Goal: Task Accomplishment & Management: Manage account settings

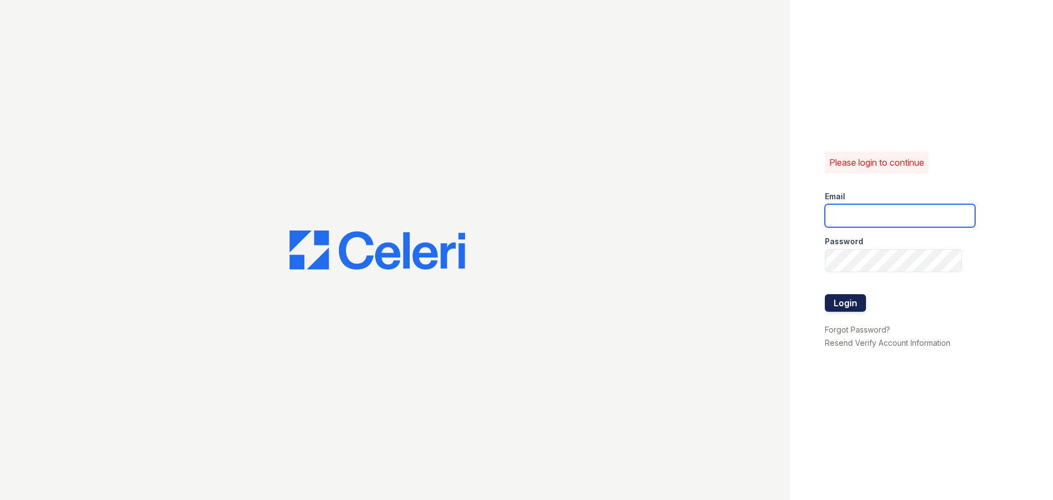
type input "raindance1@cafmanagement.com"
click at [841, 297] on button "Login" at bounding box center [845, 303] width 41 height 18
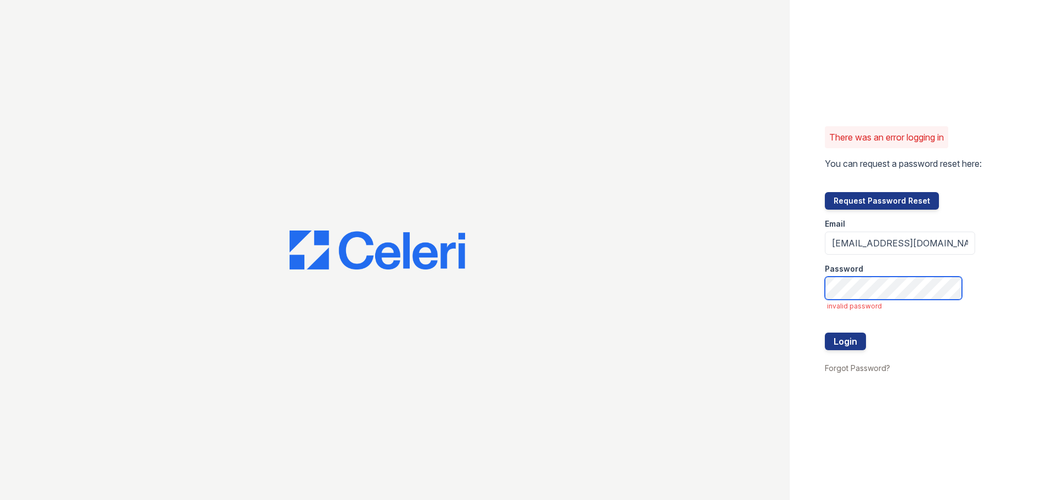
click at [671, 285] on div "There was an error logging in You can request a password reset here: Request Pa…" at bounding box center [526, 250] width 1053 height 500
click at [855, 339] on button "Login" at bounding box center [845, 341] width 41 height 18
click at [0, 30] on div "There was an error logging in You can request a password reset here: Request Pa…" at bounding box center [526, 250] width 1053 height 500
click at [22, 18] on div at bounding box center [395, 250] width 790 height 500
drag, startPoint x: 40, startPoint y: 22, endPoint x: 56, endPoint y: 24, distance: 16.0
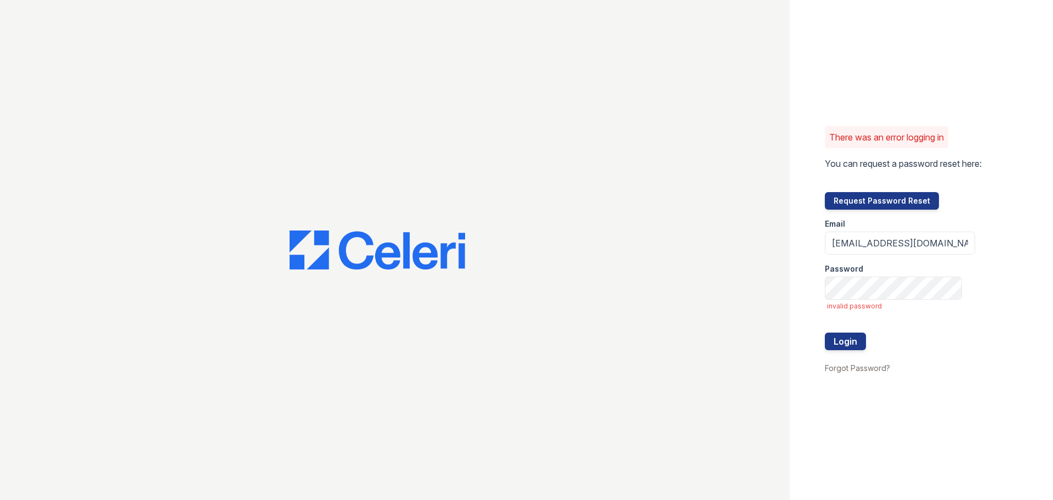
click at [56, 24] on div at bounding box center [395, 250] width 790 height 500
click at [913, 198] on button "Request Password Reset" at bounding box center [882, 201] width 114 height 18
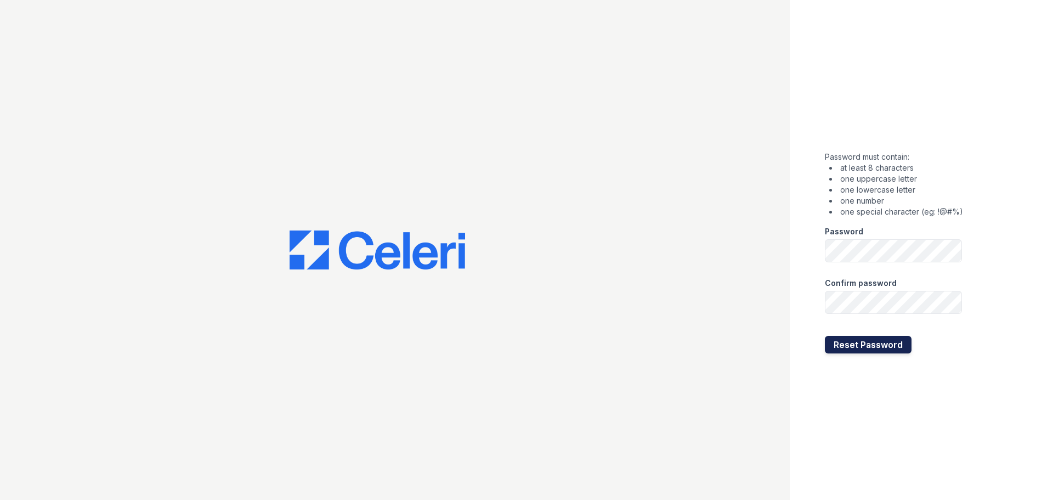
click at [842, 341] on button "Reset Password" at bounding box center [868, 345] width 87 height 18
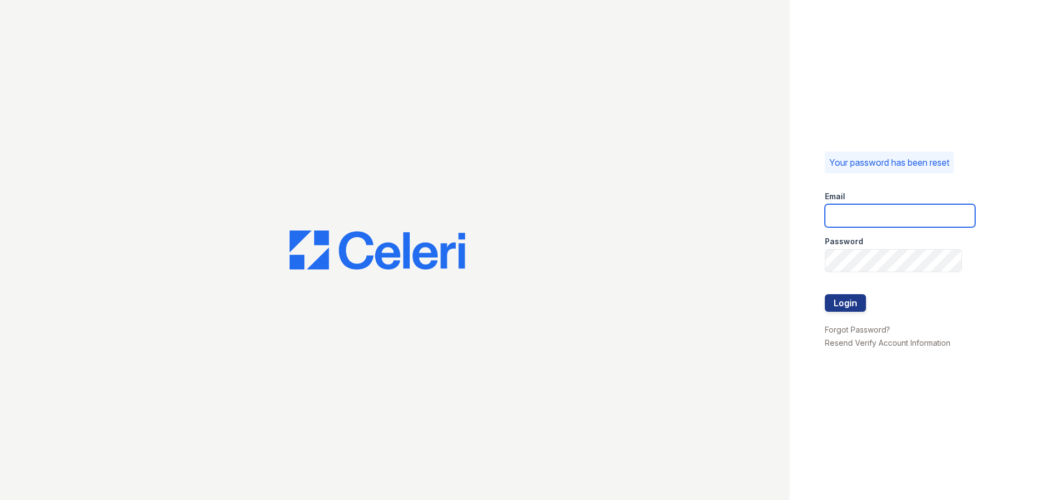
type input "raindance1@cafmanagement.com"
click at [855, 311] on button "Login" at bounding box center [845, 303] width 41 height 18
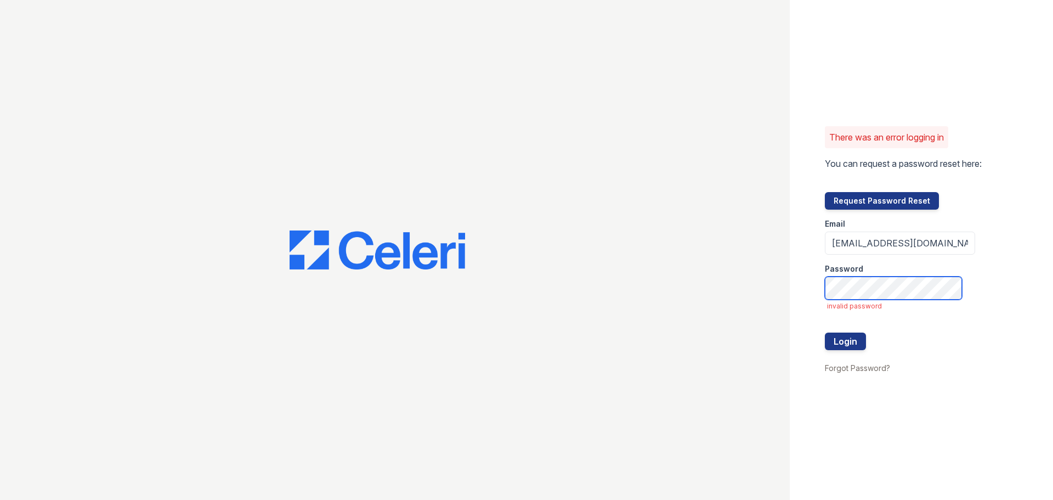
click at [543, 387] on div "There was an error logging in You can request a password reset here: Request Pa…" at bounding box center [526, 250] width 1053 height 500
click at [853, 342] on button "Login" at bounding box center [845, 341] width 41 height 18
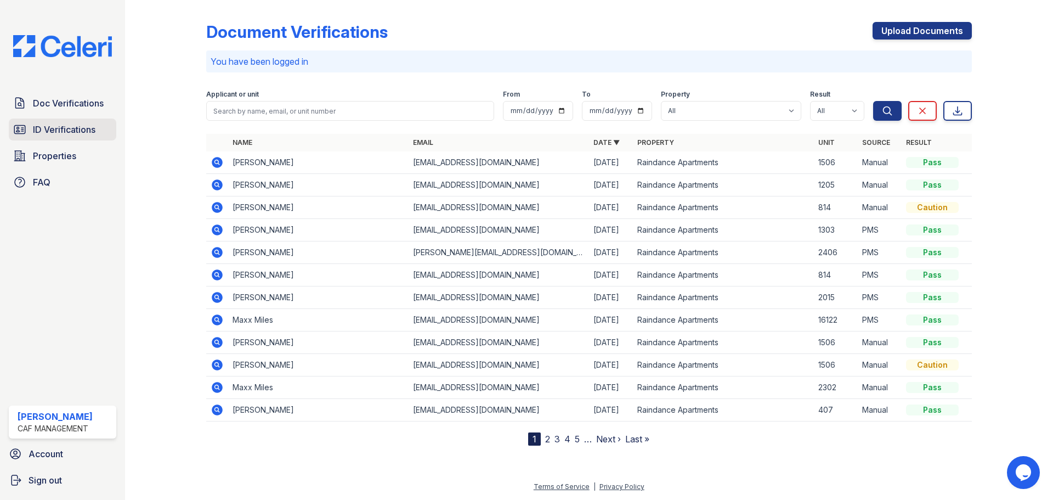
click at [67, 123] on span "ID Verifications" at bounding box center [64, 129] width 63 height 13
